Goal: Task Accomplishment & Management: Use online tool/utility

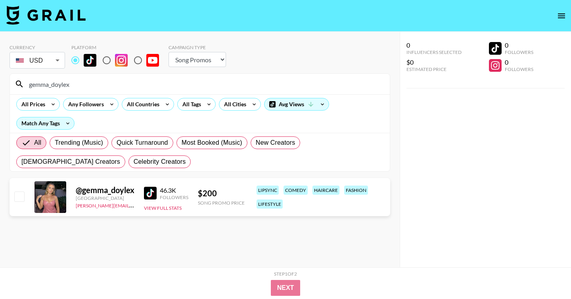
select select "Song"
click at [105, 59] on input "radio" at bounding box center [106, 60] width 17 height 17
radio input "true"
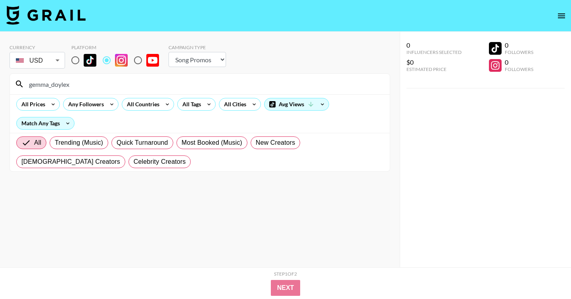
click at [78, 63] on input "radio" at bounding box center [75, 60] width 17 height 17
radio input "true"
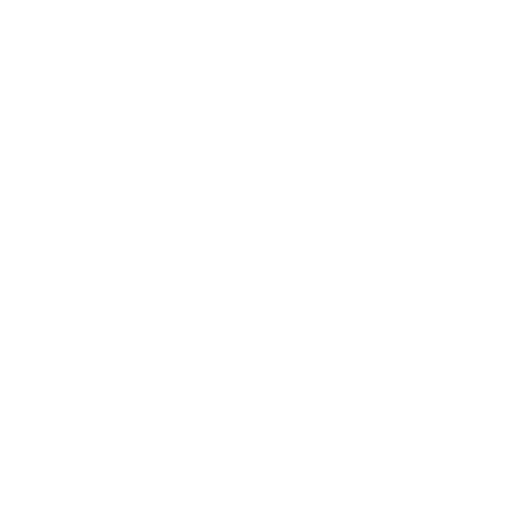
select select "Song"
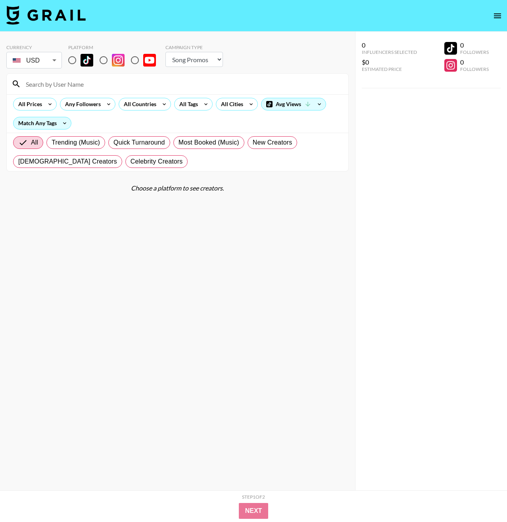
click at [120, 88] on input at bounding box center [182, 84] width 322 height 13
paste input "gemmadoyle_x"
type input "gemmadoyle_x"
click at [103, 59] on input "radio" at bounding box center [103, 60] width 17 height 17
radio input "true"
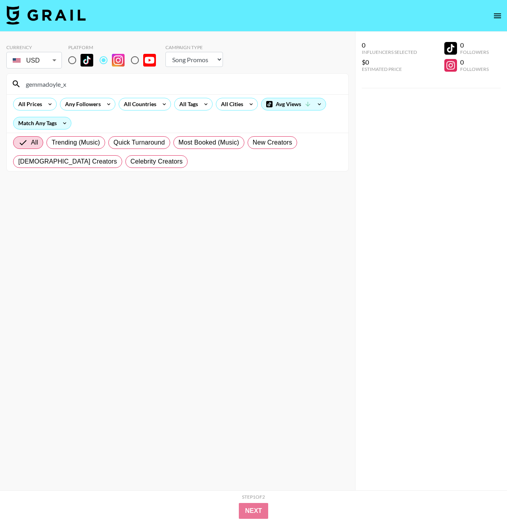
click at [129, 86] on input "gemmadoyle_x" at bounding box center [182, 84] width 322 height 13
click at [73, 58] on input "radio" at bounding box center [72, 60] width 17 height 17
radio input "true"
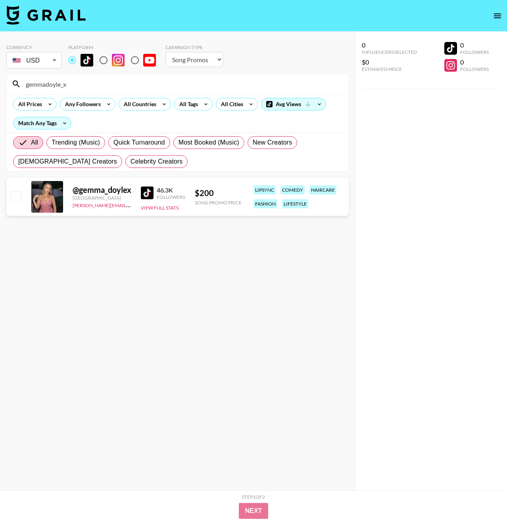
click at [126, 85] on input "gemmadoyle_x" at bounding box center [182, 84] width 322 height 13
paste input "thepusheengirl"
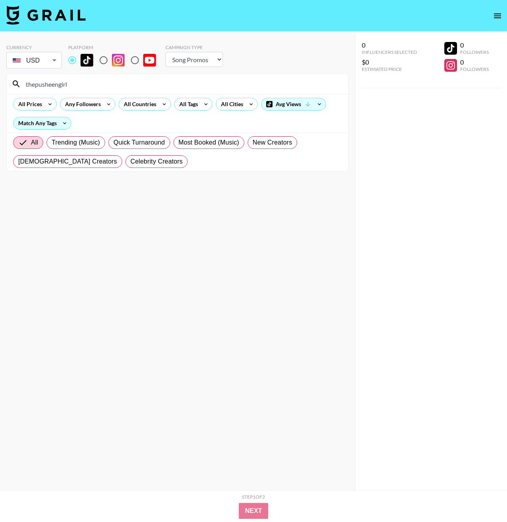
type input "thepusheengirl"
